Goal: Check status: Check status

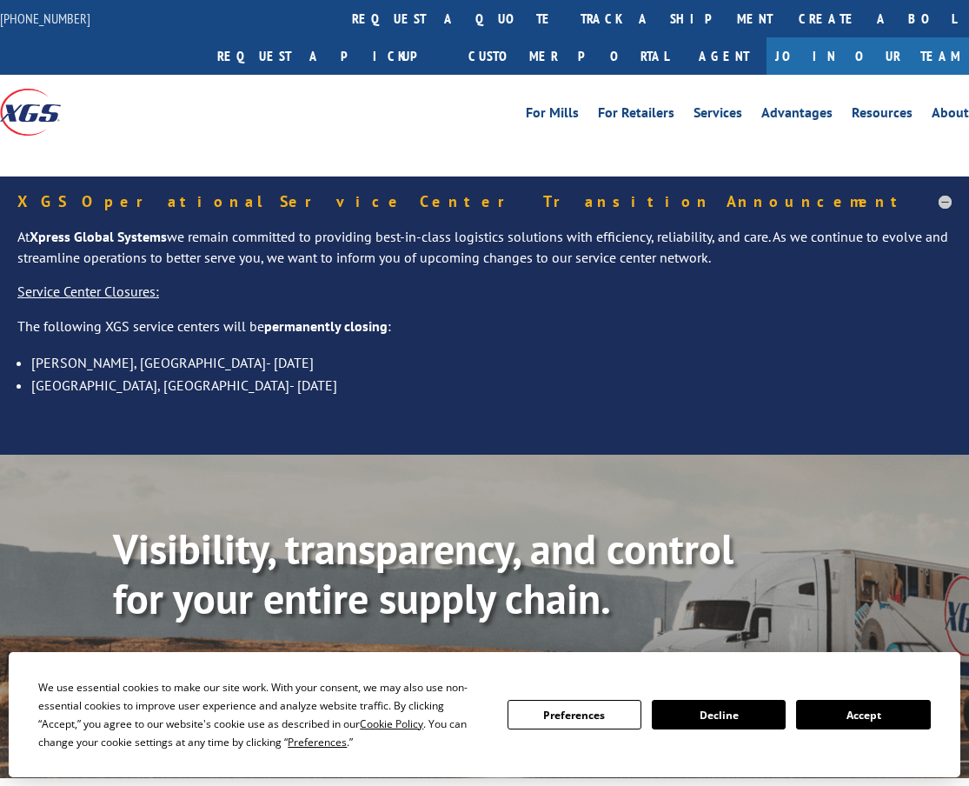
scroll to position [348, 0]
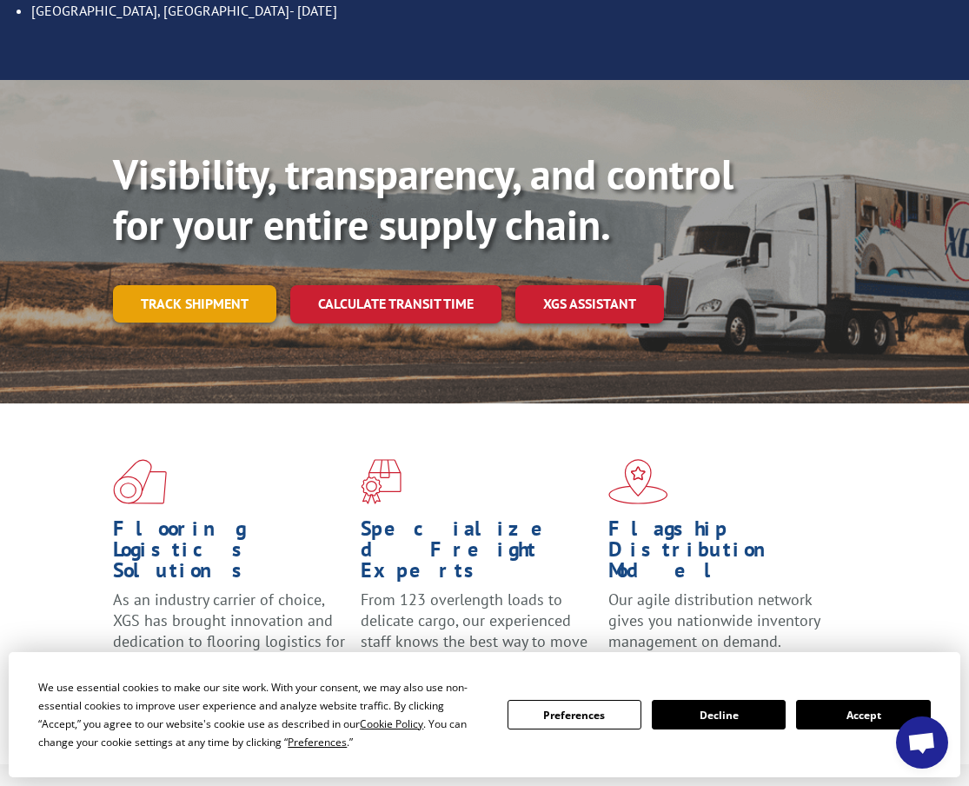
click at [197, 285] on link "Track shipment" at bounding box center [194, 303] width 163 height 36
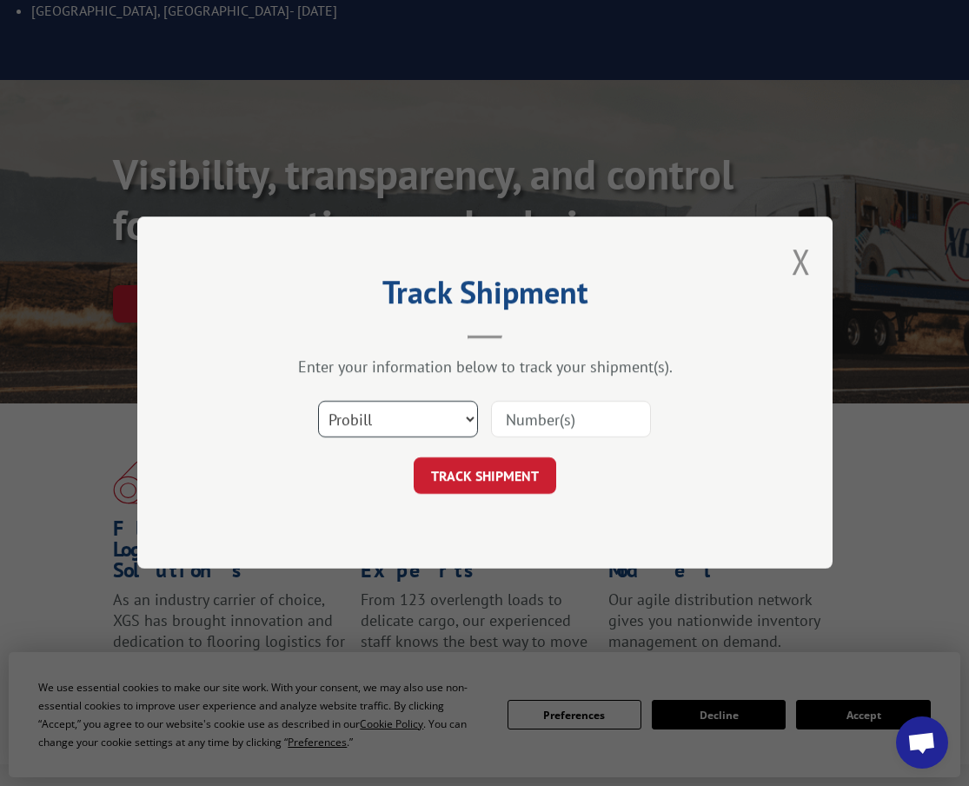
click at [456, 416] on select "Select category... Probill BOL PO" at bounding box center [398, 419] width 160 height 36
click at [318, 401] on select "Select category... Probill BOL PO" at bounding box center [398, 419] width 160 height 36
drag, startPoint x: 425, startPoint y: 418, endPoint x: 420, endPoint y: 437, distance: 19.8
click at [425, 418] on select "Select category... Probill BOL PO" at bounding box center [398, 419] width 160 height 36
select select "bol"
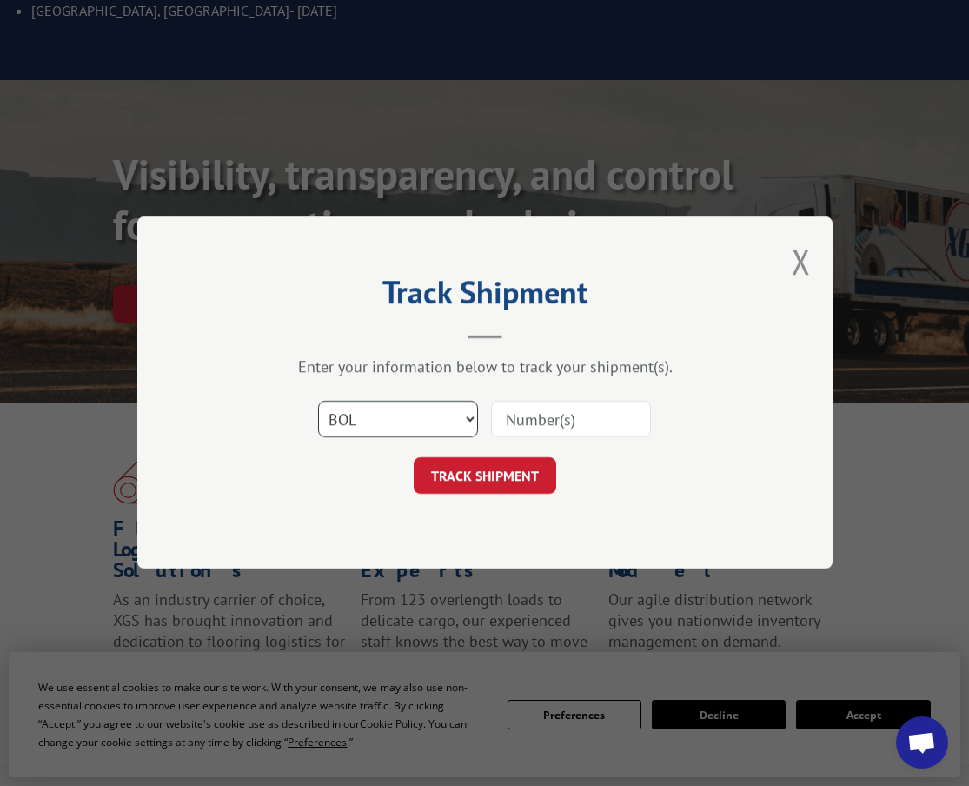
click at [318, 401] on select "Select category... Probill BOL PO" at bounding box center [398, 419] width 160 height 36
click at [582, 403] on input at bounding box center [571, 419] width 160 height 36
paste input "5999420"
type input "5999420"
click button "TRACK SHIPMENT" at bounding box center [485, 476] width 143 height 36
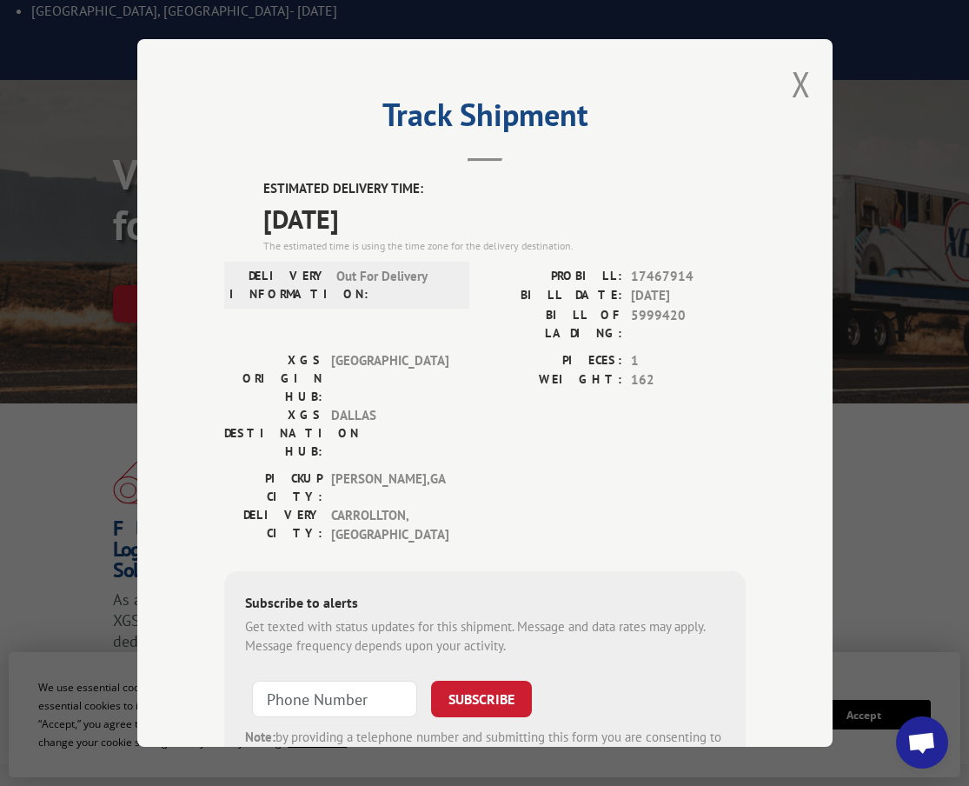
click at [555, 384] on div "PIECES: 1 WEIGHT: 162" at bounding box center [615, 410] width 261 height 118
click at [806, 177] on div "Track Shipment ESTIMATED DELIVERY TIME: [DATE] The estimated time is using the …" at bounding box center [484, 392] width 695 height 707
click at [792, 81] on button "Close modal" at bounding box center [801, 84] width 19 height 46
